Goal: Transaction & Acquisition: Purchase product/service

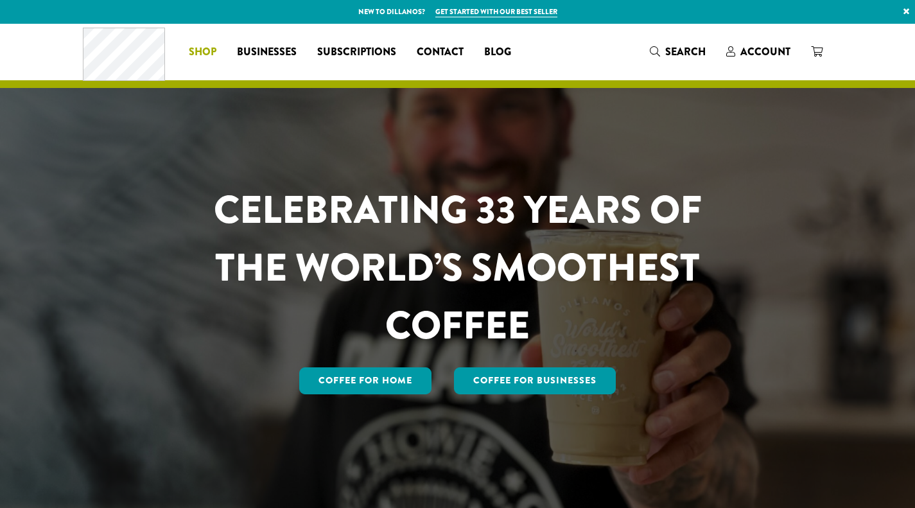
click at [200, 50] on span "Shop" at bounding box center [203, 52] width 28 height 16
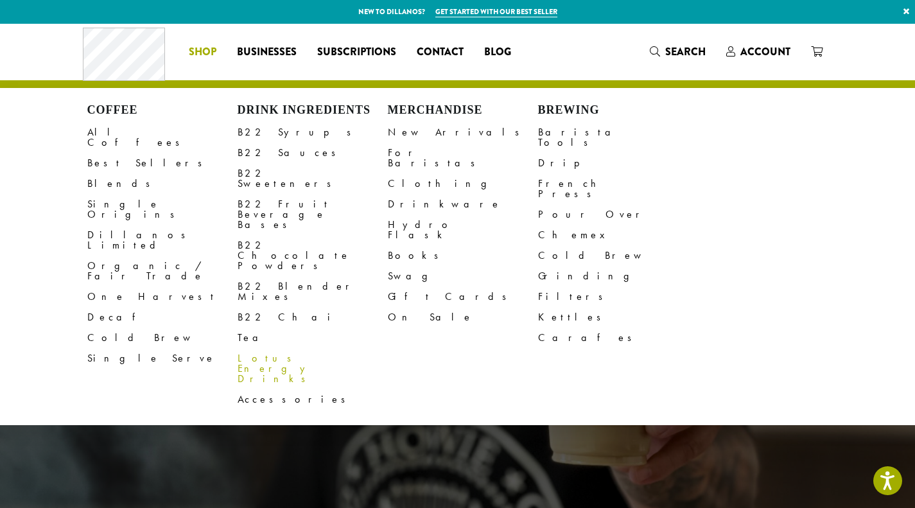
click at [265, 348] on link "Lotus Energy Drinks" at bounding box center [313, 368] width 150 height 41
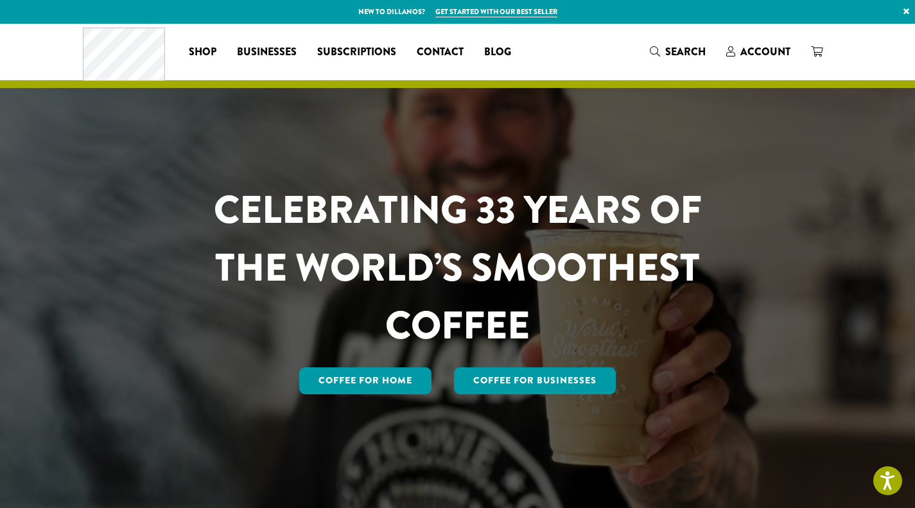
scroll to position [46, 0]
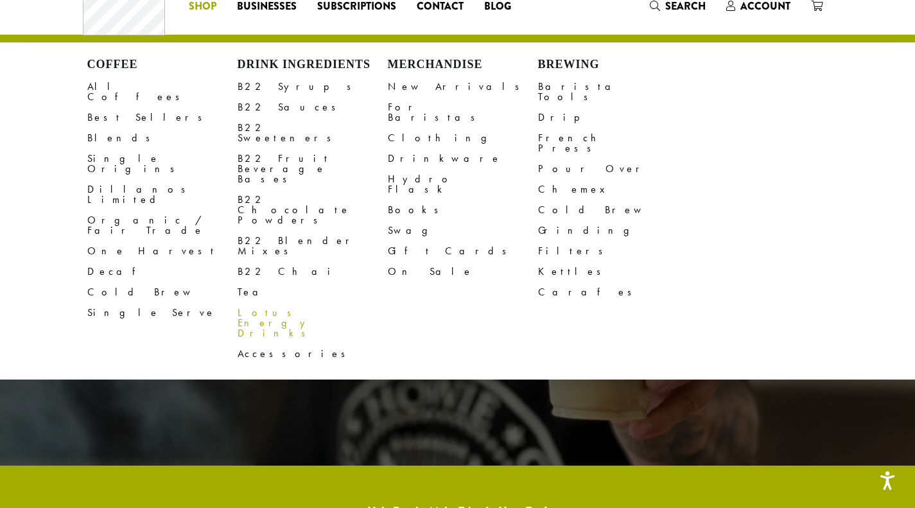
click at [263, 303] on link "Lotus Energy Drinks" at bounding box center [313, 323] width 150 height 41
